Goal: Transaction & Acquisition: Purchase product/service

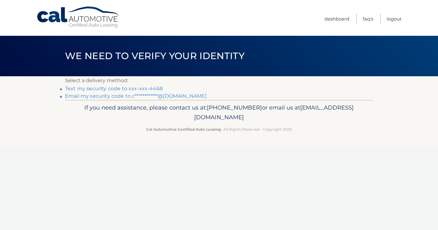
click at [120, 88] on link "Text my security code to xxx-xxx-4468" at bounding box center [114, 89] width 98 height 6
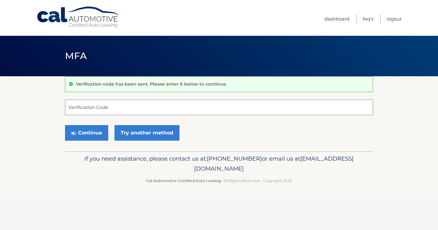
click at [126, 107] on input "Verification Code" at bounding box center [219, 108] width 308 height 16
click at [138, 107] on input "Verification Code" at bounding box center [219, 108] width 308 height 16
type input "026874"
click at [93, 133] on button "Continue" at bounding box center [86, 133] width 43 height 16
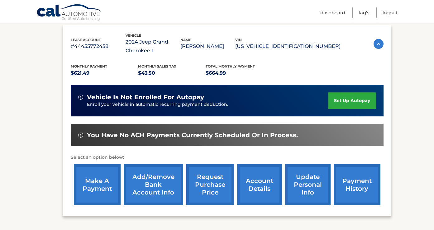
scroll to position [105, 0]
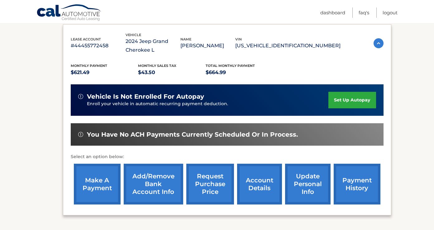
click at [108, 177] on link "make a payment" at bounding box center [97, 184] width 47 height 41
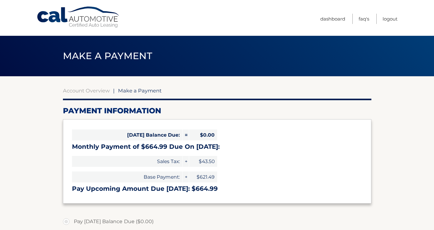
select select "NzJjM2E5NWEtNzViYS00OWI5LWIwN2QtMmE1Yjg1MmYzYmU4"
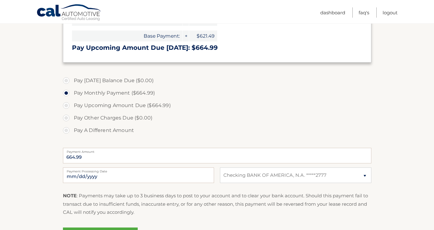
scroll to position [144, 0]
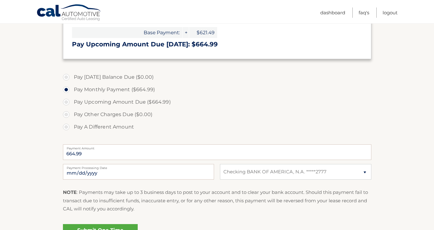
click at [68, 127] on label "Pay A Different Amount" at bounding box center [217, 127] width 308 height 12
click at [68, 127] on input "Pay A Different Amount" at bounding box center [68, 126] width 6 height 10
radio input "true"
click at [81, 155] on input "Payment Amount" at bounding box center [217, 152] width 308 height 16
type input "364"
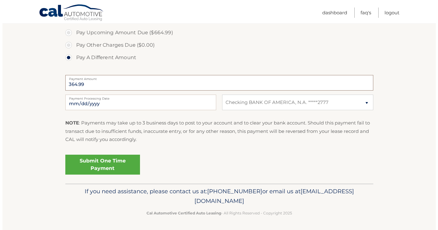
scroll to position [215, 0]
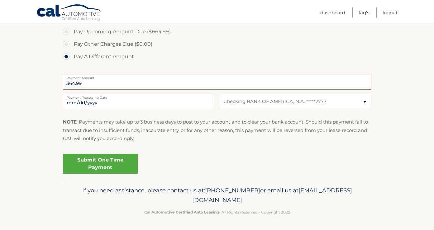
type input "364.99"
click at [102, 163] on link "Submit One Time Payment" at bounding box center [100, 164] width 75 height 20
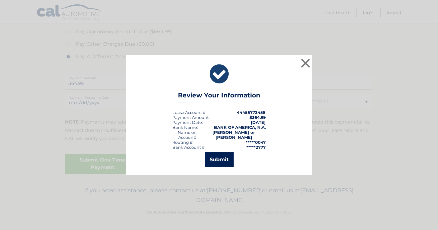
click at [221, 159] on button "Submit" at bounding box center [219, 159] width 29 height 15
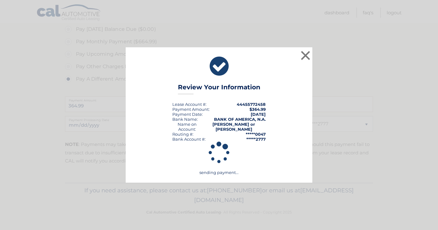
scroll to position [192, 0]
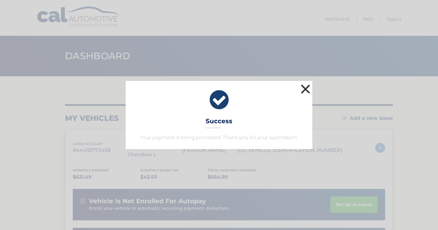
click at [304, 88] on button "×" at bounding box center [306, 89] width 12 height 12
